Goal: Task Accomplishment & Management: Use online tool/utility

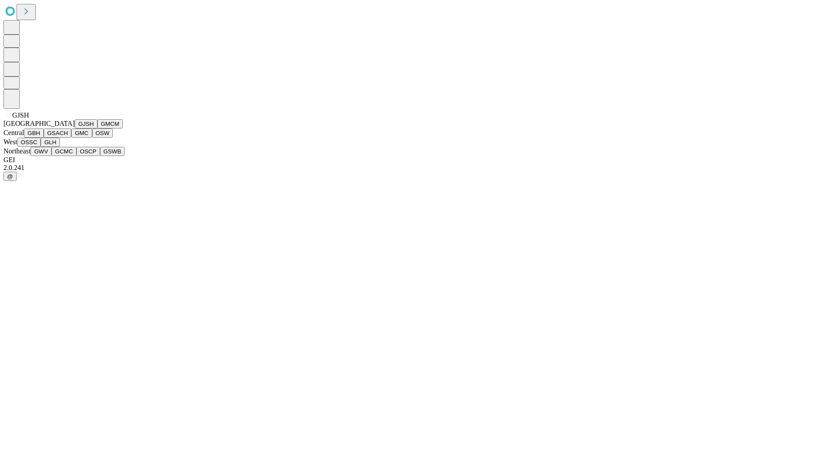
click at [75, 129] on button "GJSH" at bounding box center [86, 123] width 23 height 9
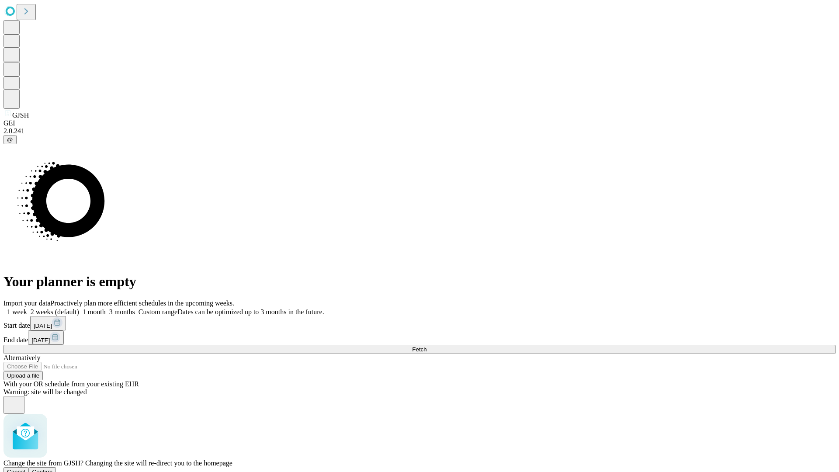
click at [53, 469] on span "Confirm" at bounding box center [42, 472] width 21 height 7
click at [79, 308] on label "2 weeks (default)" at bounding box center [53, 311] width 52 height 7
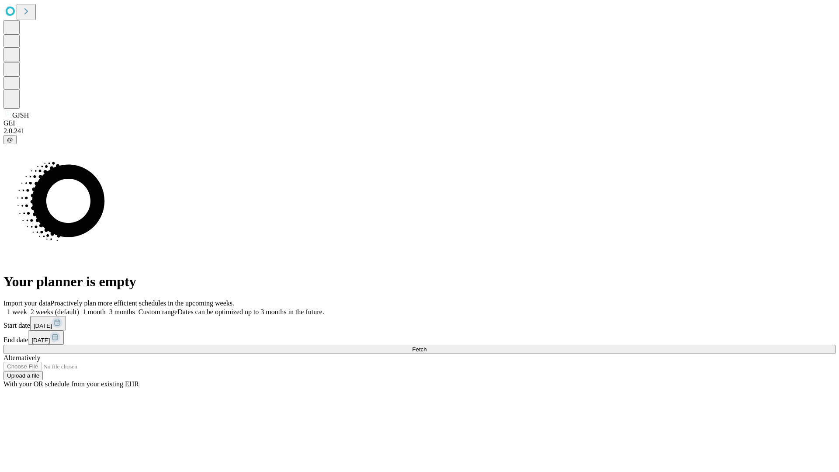
click at [427, 346] on span "Fetch" at bounding box center [419, 349] width 14 height 7
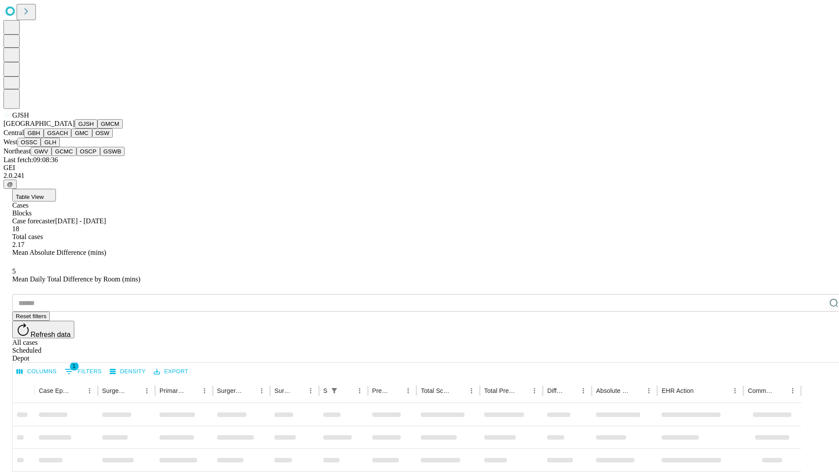
click at [97, 129] on button "GMCM" at bounding box center [109, 123] width 25 height 9
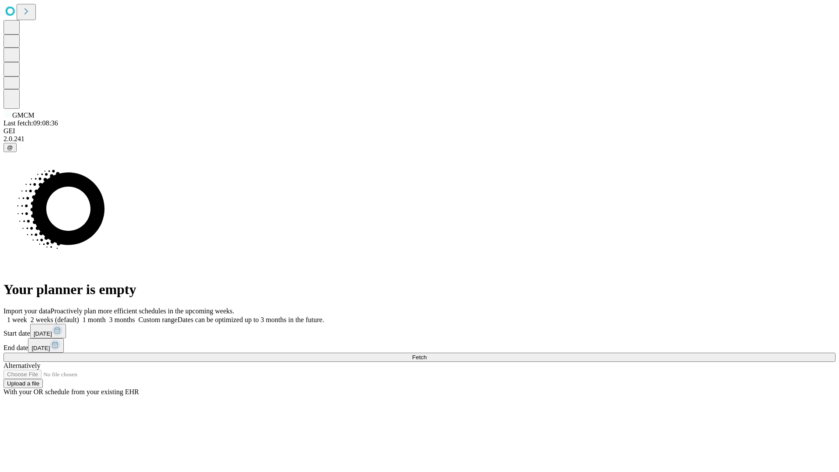
click at [79, 316] on label "2 weeks (default)" at bounding box center [53, 319] width 52 height 7
click at [427, 354] on span "Fetch" at bounding box center [419, 357] width 14 height 7
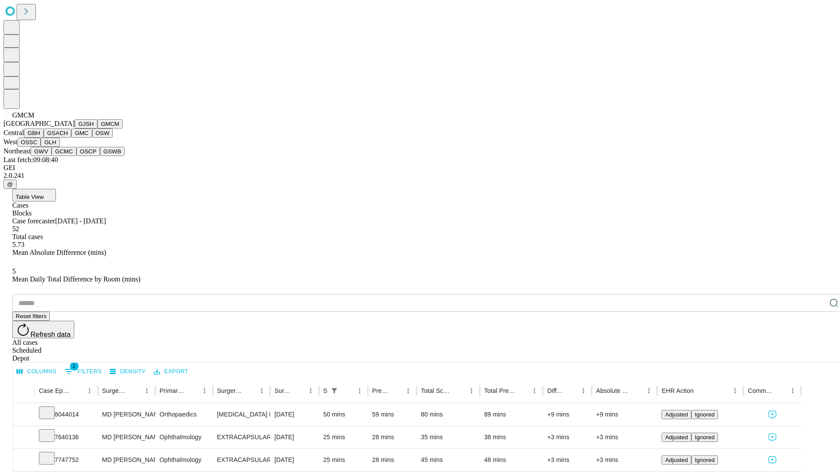
click at [44, 138] on button "GBH" at bounding box center [34, 133] width 20 height 9
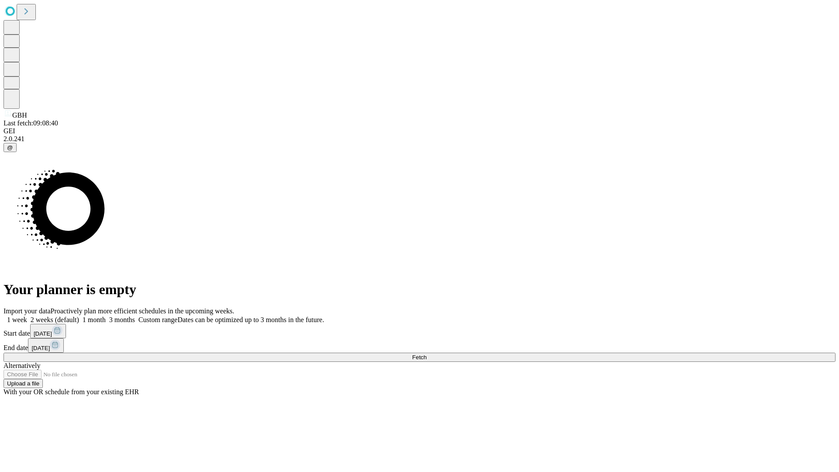
click at [79, 316] on label "2 weeks (default)" at bounding box center [53, 319] width 52 height 7
click at [427, 354] on span "Fetch" at bounding box center [419, 357] width 14 height 7
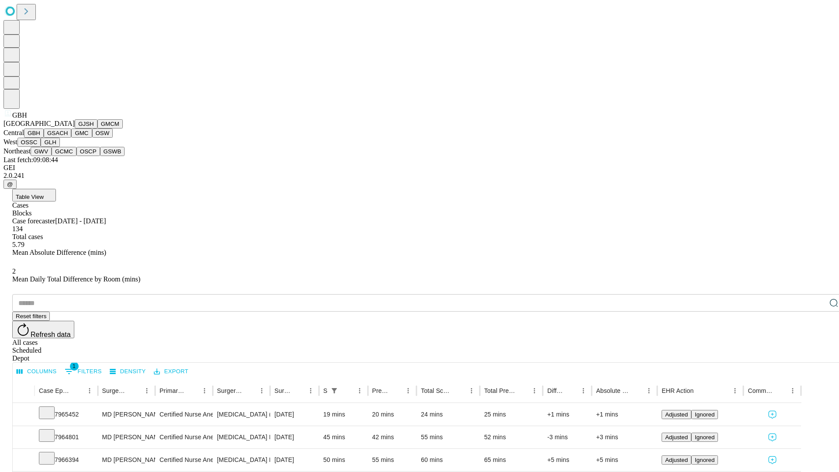
click at [68, 138] on button "GSACH" at bounding box center [58, 133] width 28 height 9
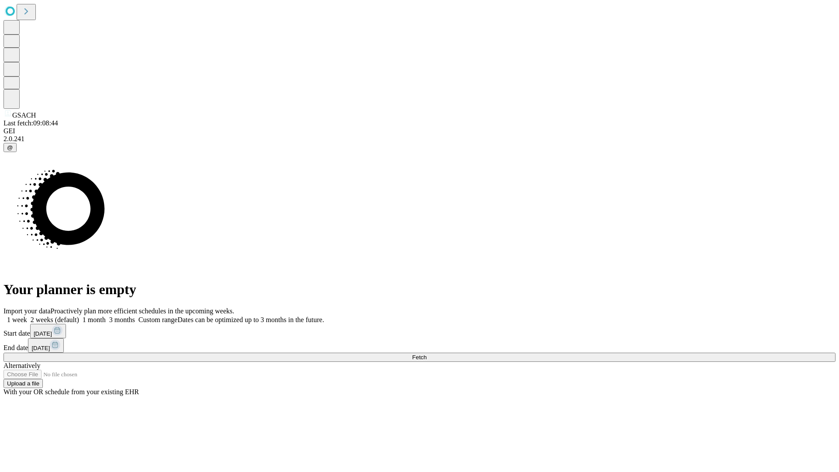
click at [79, 316] on label "2 weeks (default)" at bounding box center [53, 319] width 52 height 7
click at [427, 354] on span "Fetch" at bounding box center [419, 357] width 14 height 7
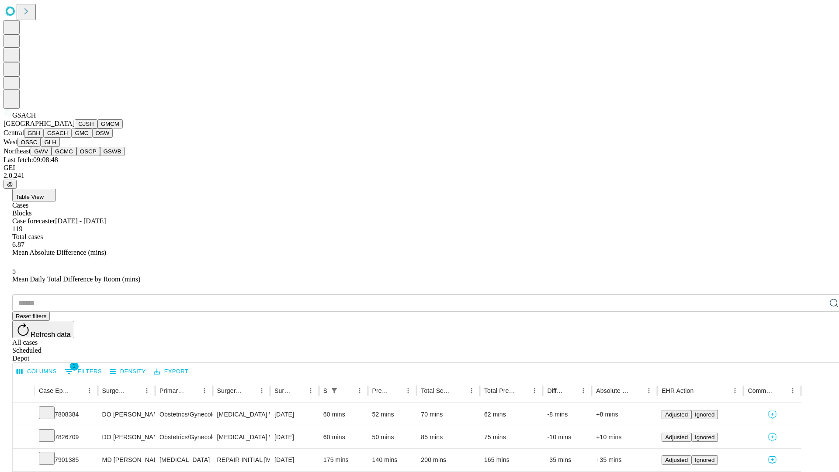
click at [71, 138] on button "GMC" at bounding box center [81, 133] width 21 height 9
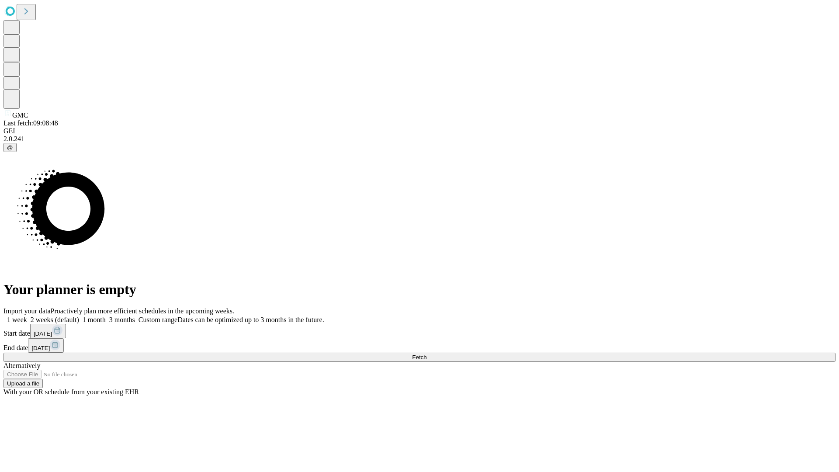
click at [79, 316] on label "2 weeks (default)" at bounding box center [53, 319] width 52 height 7
click at [427, 354] on span "Fetch" at bounding box center [419, 357] width 14 height 7
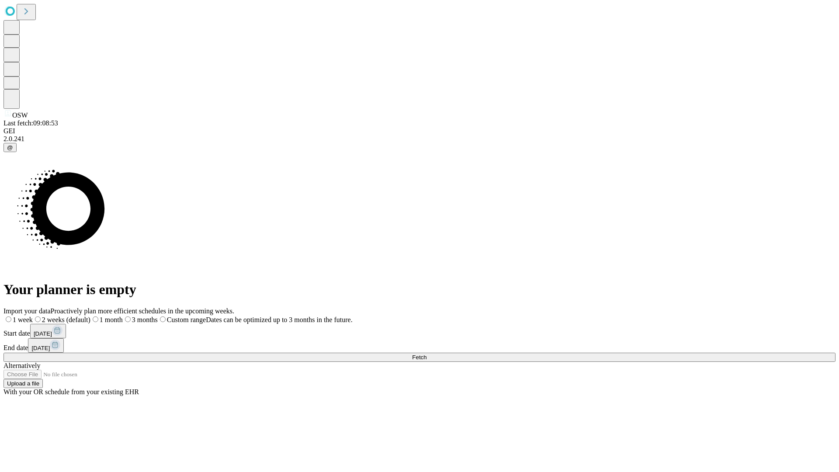
click at [91, 316] on label "2 weeks (default)" at bounding box center [62, 319] width 58 height 7
click at [427, 354] on span "Fetch" at bounding box center [419, 357] width 14 height 7
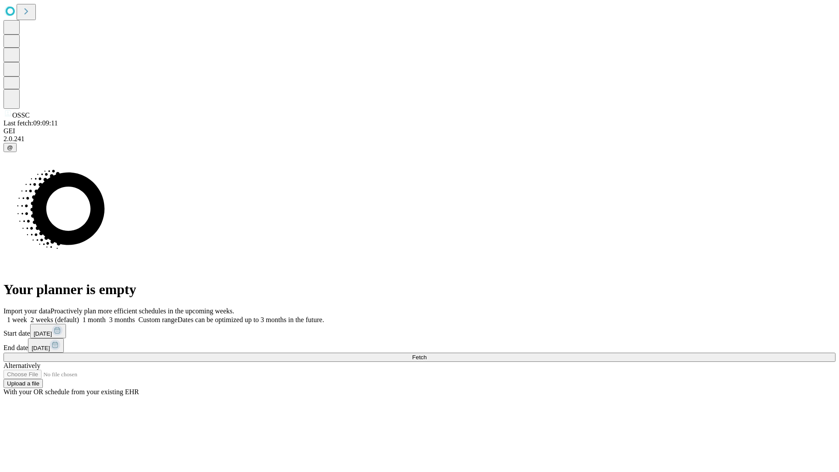
click at [79, 316] on label "2 weeks (default)" at bounding box center [53, 319] width 52 height 7
click at [427, 354] on span "Fetch" at bounding box center [419, 357] width 14 height 7
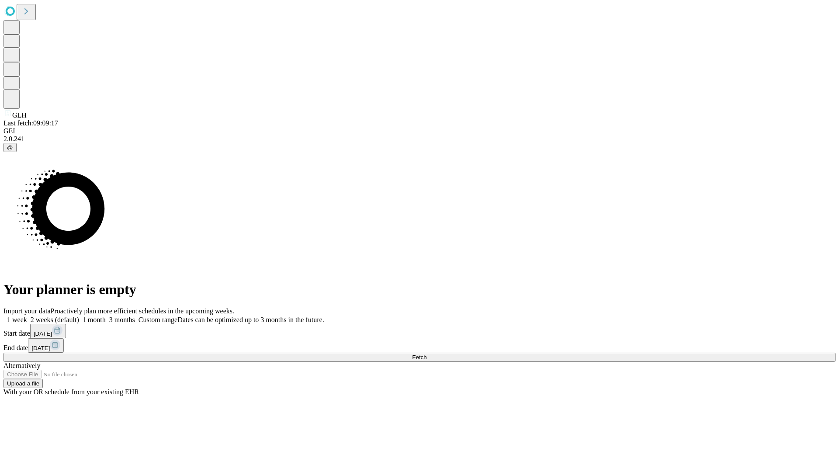
click at [79, 316] on label "2 weeks (default)" at bounding box center [53, 319] width 52 height 7
click at [427, 354] on span "Fetch" at bounding box center [419, 357] width 14 height 7
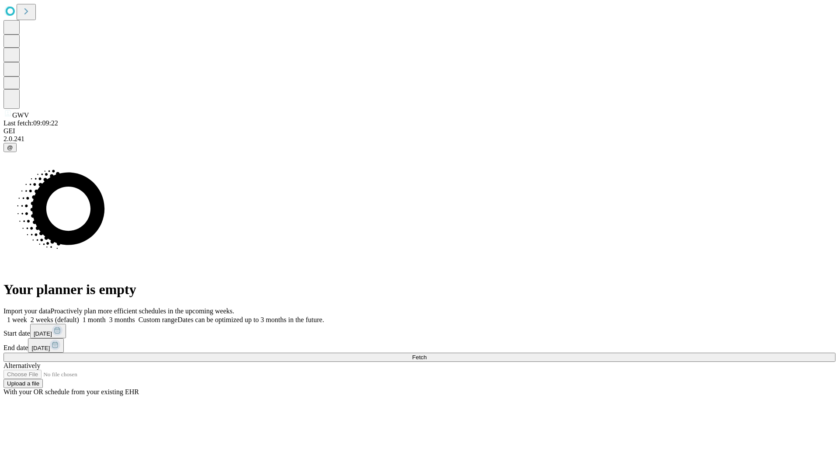
click at [79, 316] on label "2 weeks (default)" at bounding box center [53, 319] width 52 height 7
click at [427, 354] on span "Fetch" at bounding box center [419, 357] width 14 height 7
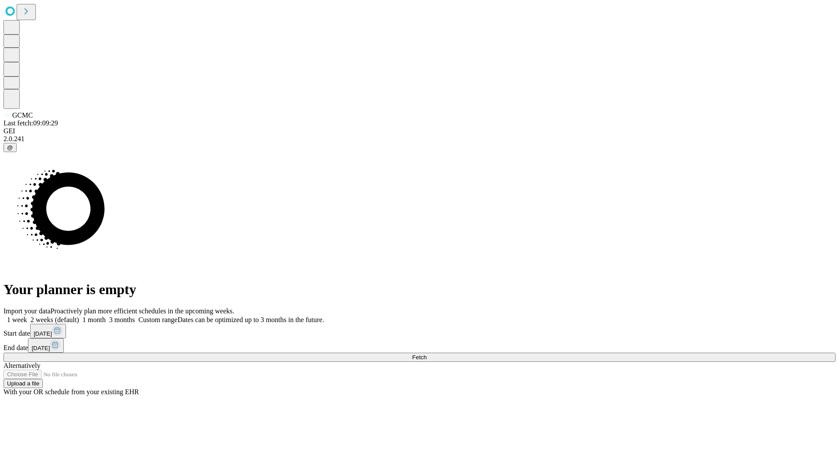
click at [79, 316] on label "2 weeks (default)" at bounding box center [53, 319] width 52 height 7
click at [427, 354] on span "Fetch" at bounding box center [419, 357] width 14 height 7
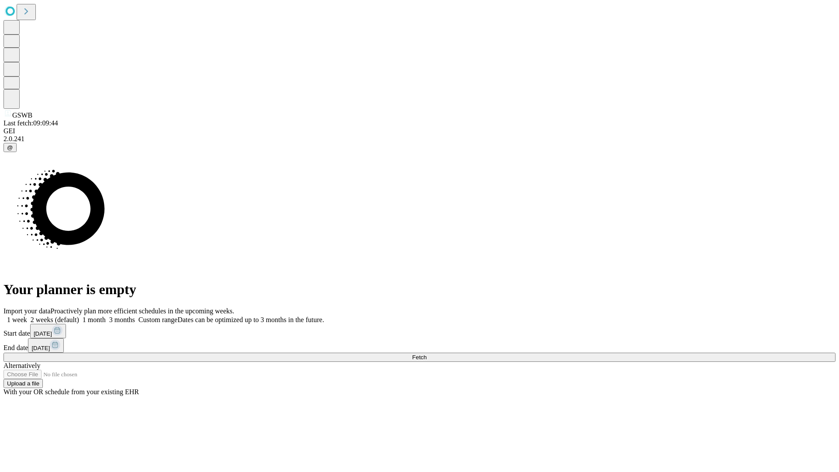
click at [79, 316] on label "2 weeks (default)" at bounding box center [53, 319] width 52 height 7
